Goal: Transaction & Acquisition: Subscribe to service/newsletter

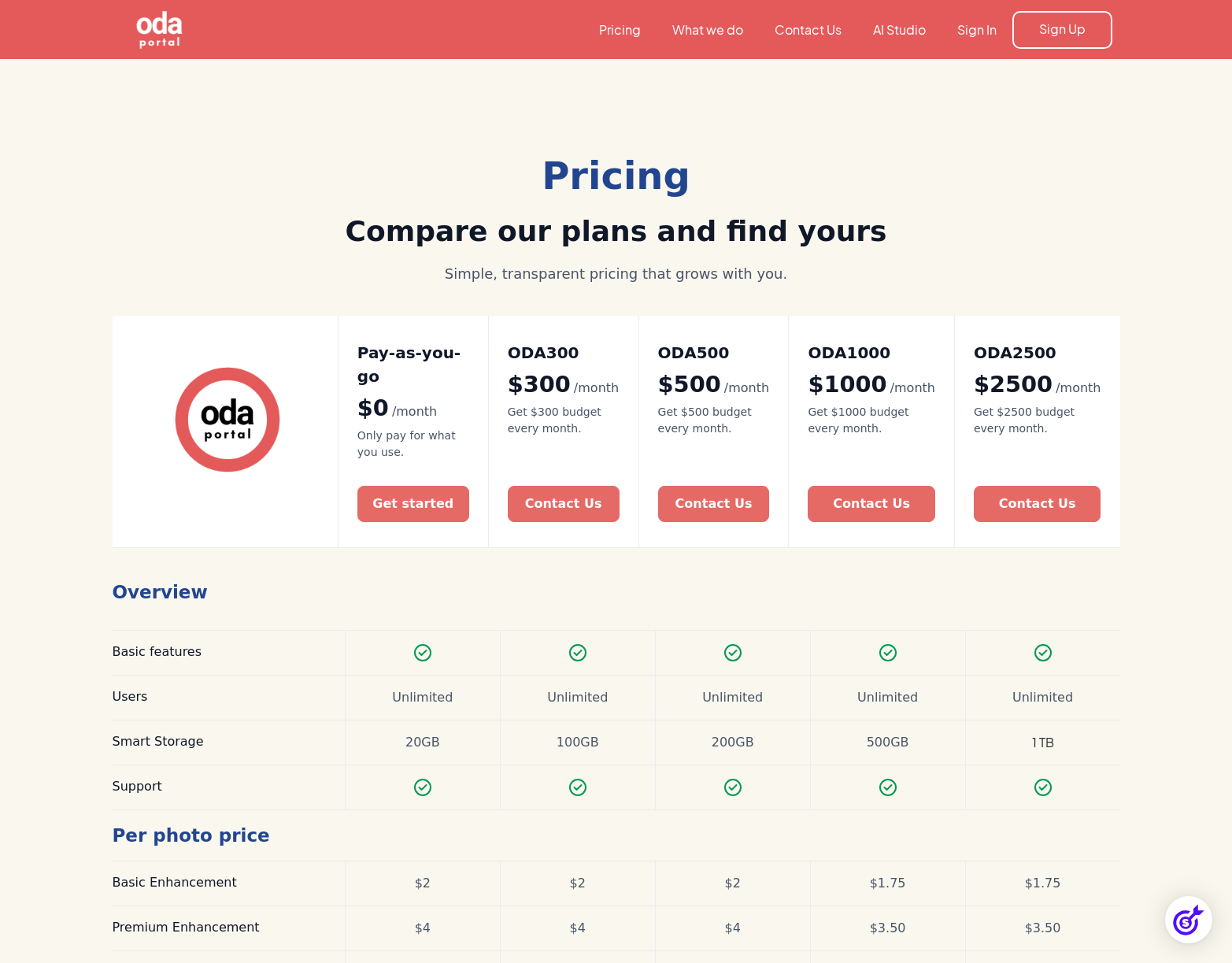
click at [147, 24] on img "home" at bounding box center [159, 29] width 130 height 130
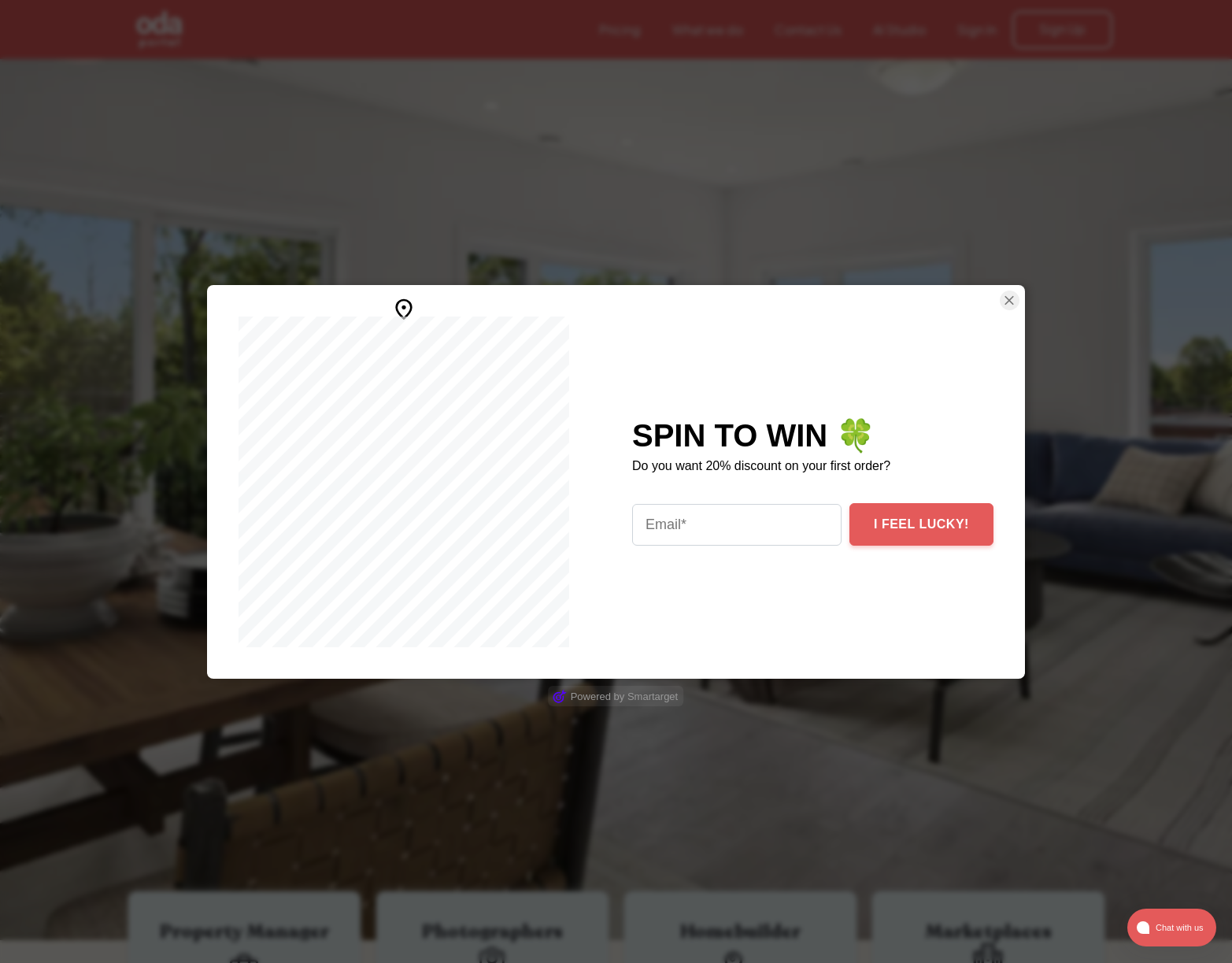
click at [416, 314] on img at bounding box center [404, 309] width 25 height 25
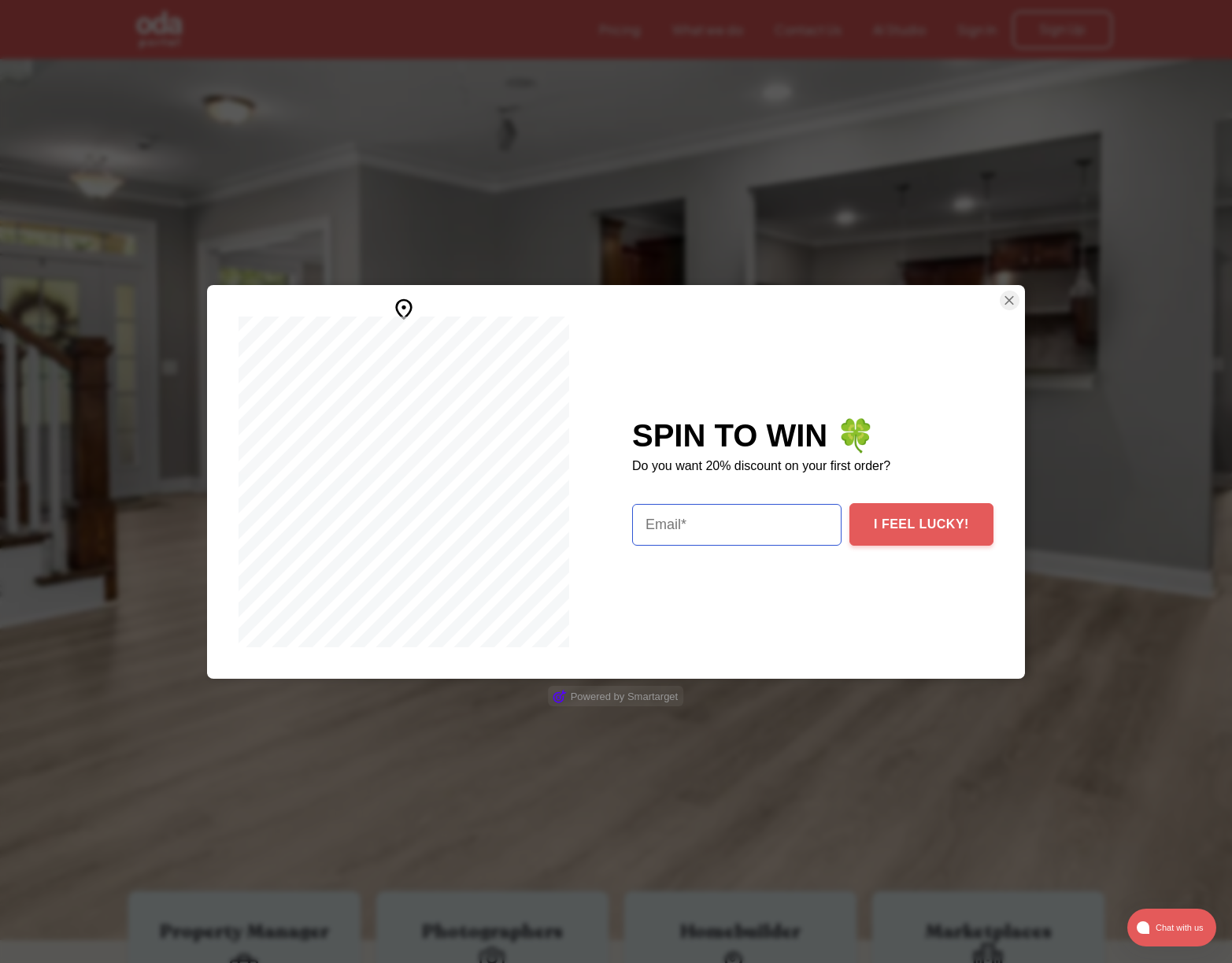
click at [736, 517] on null "email" at bounding box center [736, 524] width 210 height 42
type null "[PERSON_NAME][EMAIL_ADDRESS][DOMAIN_NAME]"
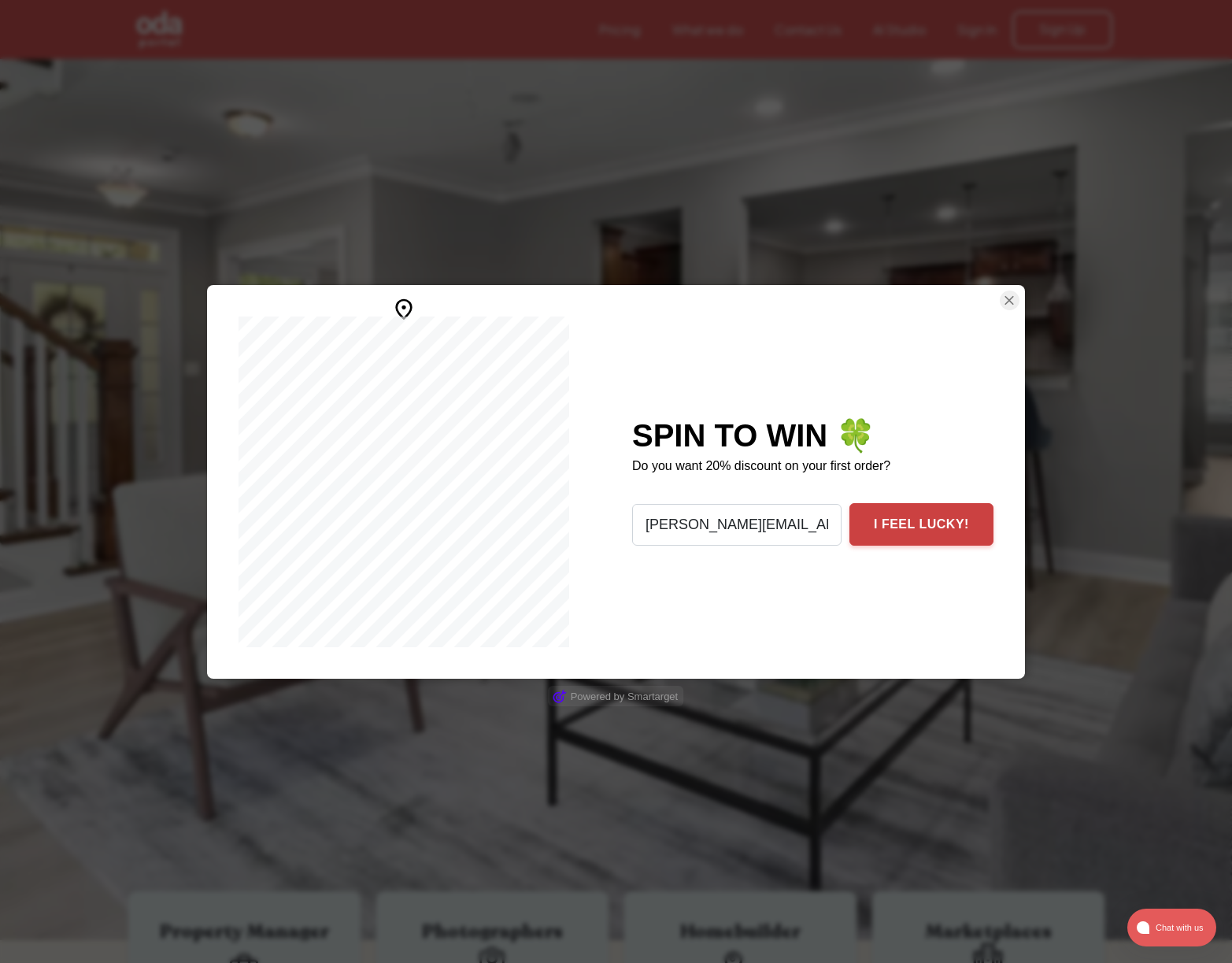
click at [908, 523] on button "I FEEL LUCKY!" at bounding box center [921, 524] width 144 height 43
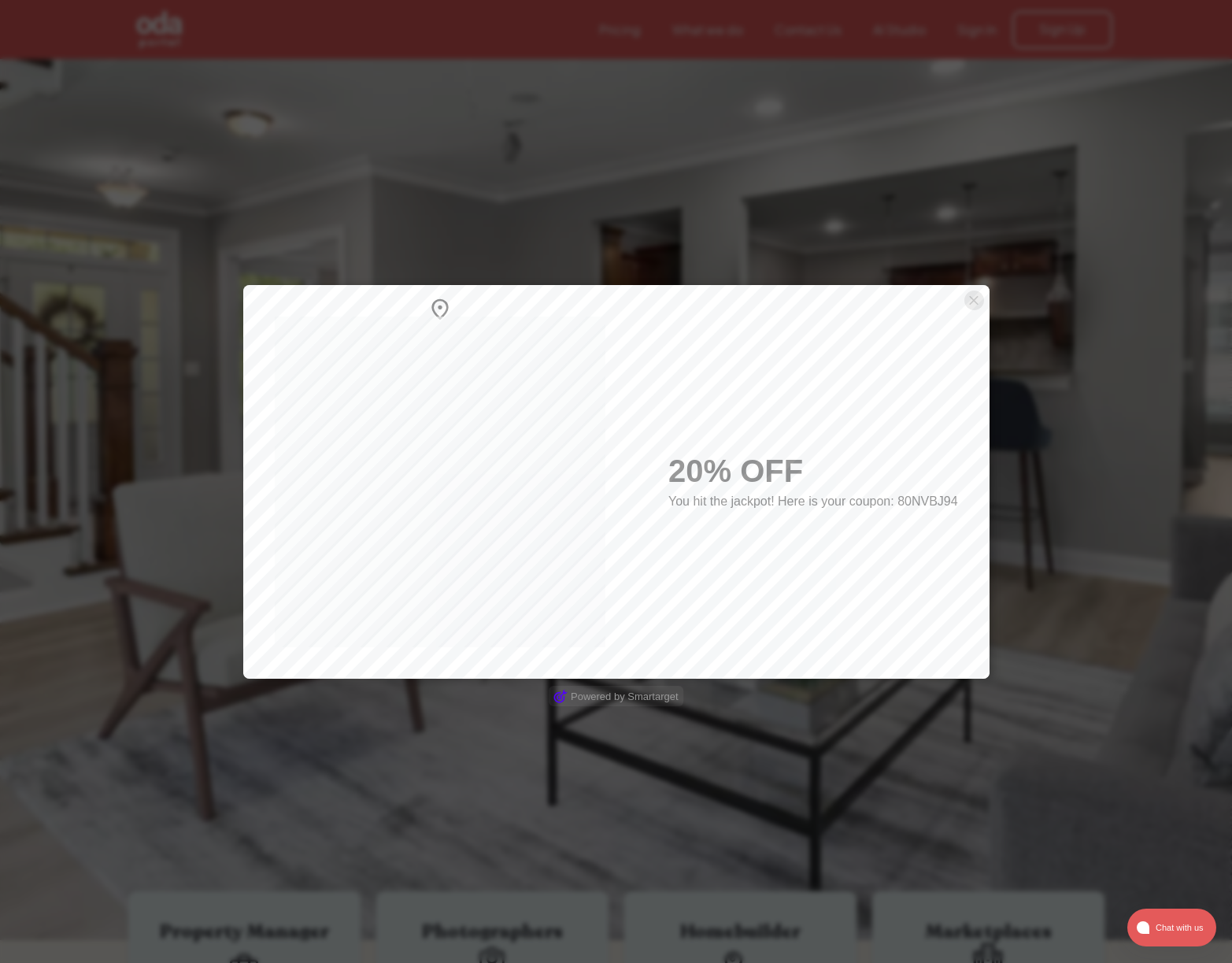
click at [973, 297] on img "Close Smartarget Popup" at bounding box center [974, 301] width 16 height 20
